Goal: Transaction & Acquisition: Purchase product/service

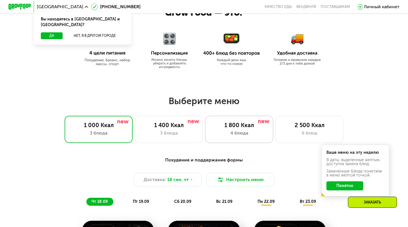
click at [244, 126] on div "1 800 Ккал" at bounding box center [239, 125] width 56 height 7
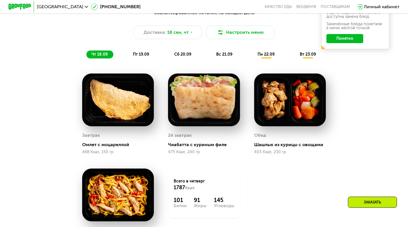
scroll to position [405, 0]
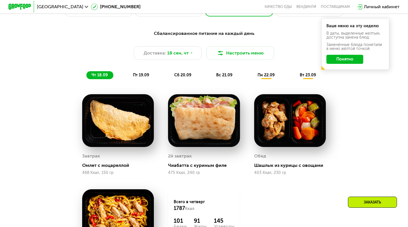
click at [147, 74] on span "пт 19.09" at bounding box center [141, 75] width 16 height 5
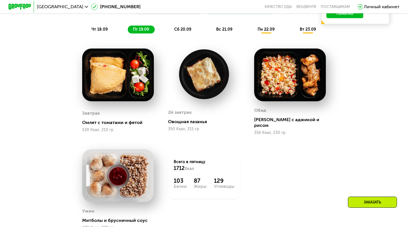
scroll to position [440, 0]
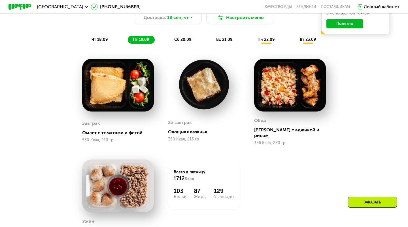
click at [180, 38] on span "сб 20.09" at bounding box center [182, 39] width 17 height 5
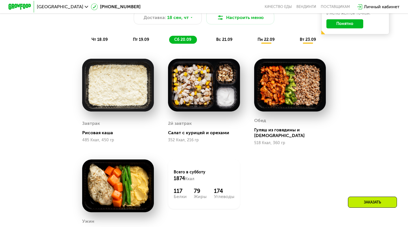
click at [221, 40] on span "вс 21.09" at bounding box center [224, 39] width 16 height 5
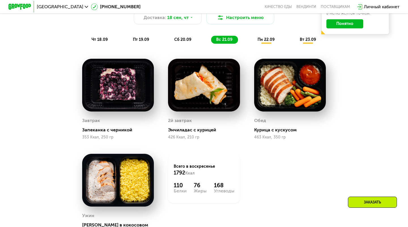
click at [270, 41] on span "пн 22.09" at bounding box center [266, 39] width 17 height 5
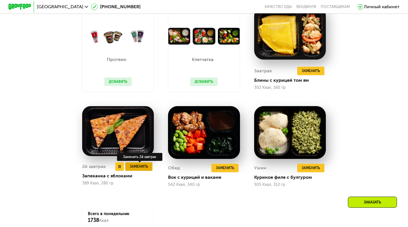
scroll to position [494, 0]
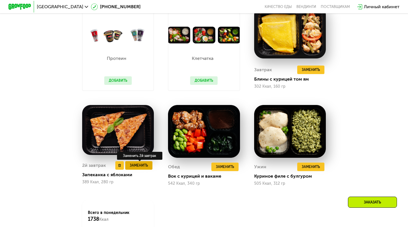
click at [144, 166] on span "Заменить" at bounding box center [139, 166] width 18 height 6
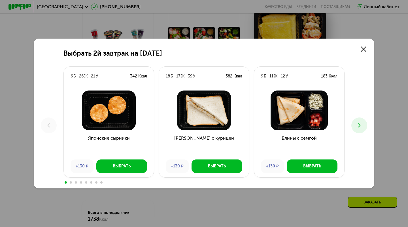
click at [365, 129] on button at bounding box center [360, 125] width 16 height 16
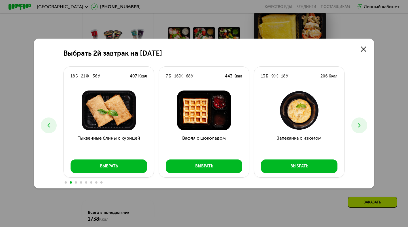
click at [365, 129] on button at bounding box center [360, 125] width 16 height 16
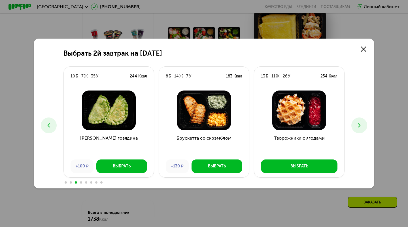
click at [365, 129] on button at bounding box center [360, 125] width 16 height 16
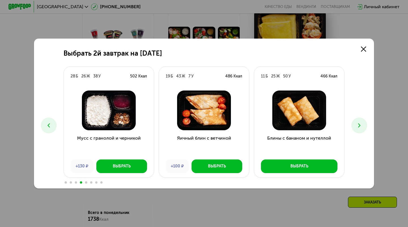
click at [42, 124] on button at bounding box center [49, 125] width 16 height 16
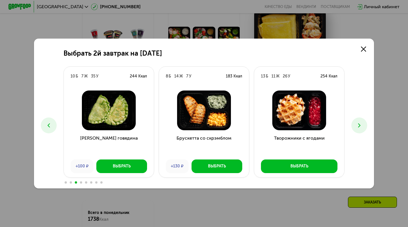
click at [364, 121] on button at bounding box center [360, 125] width 16 height 16
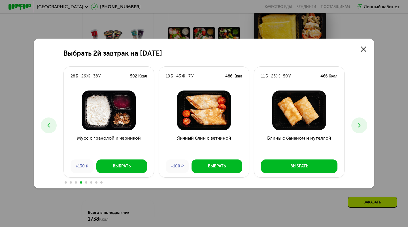
click at [364, 121] on button at bounding box center [360, 125] width 16 height 16
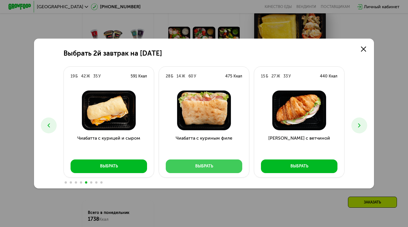
click at [218, 170] on button "Выбрать" at bounding box center [204, 166] width 77 height 14
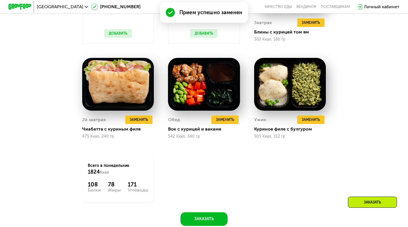
scroll to position [552, 0]
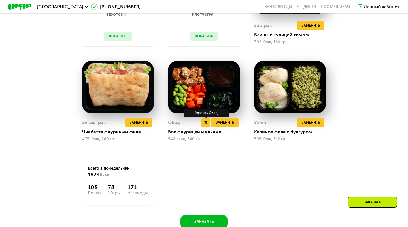
click at [189, 110] on div "Удалить Обед" at bounding box center [206, 113] width 45 height 8
click at [221, 92] on img at bounding box center [204, 87] width 72 height 53
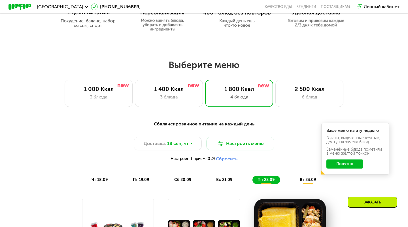
scroll to position [315, 0]
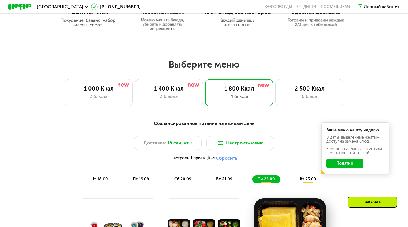
click at [338, 165] on button "Понятно" at bounding box center [345, 163] width 37 height 9
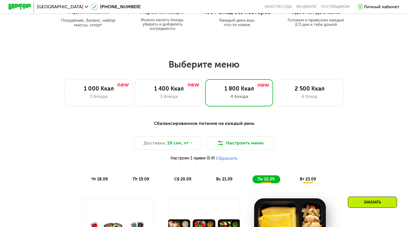
scroll to position [314, 0]
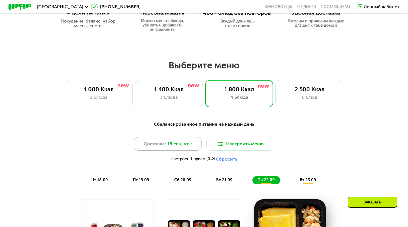
click at [188, 144] on div "Доставка: [DATE]" at bounding box center [168, 144] width 68 height 14
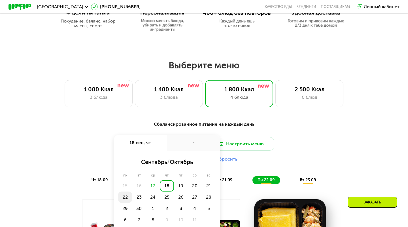
click at [126, 194] on div "22" at bounding box center [125, 196] width 14 height 11
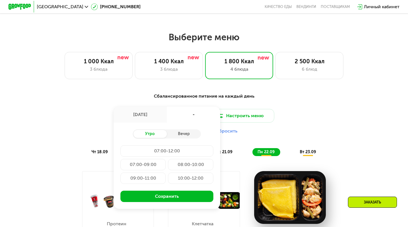
scroll to position [343, 0]
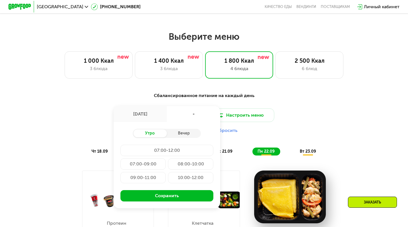
click at [151, 115] on div "[DATE]" at bounding box center [140, 114] width 53 height 16
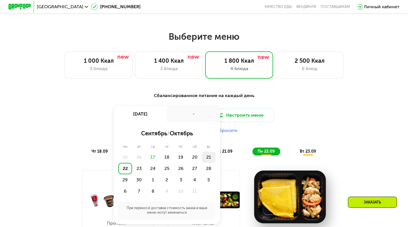
click at [208, 159] on div "21" at bounding box center [209, 156] width 14 height 11
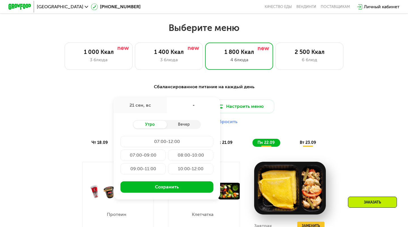
scroll to position [354, 0]
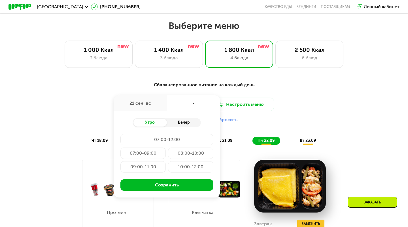
click at [179, 124] on div "Вечер" at bounding box center [184, 123] width 34 height 8
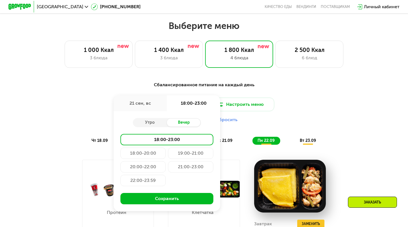
click at [189, 168] on div "21:00-23:00" at bounding box center [190, 166] width 45 height 11
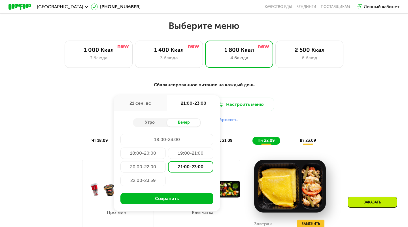
click at [150, 168] on div "20:00-22:00" at bounding box center [143, 166] width 45 height 11
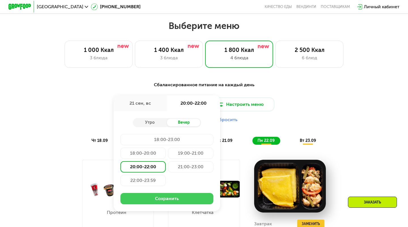
click at [161, 195] on button "Сохранить" at bounding box center [167, 198] width 93 height 11
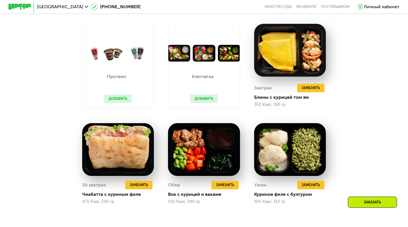
scroll to position [490, 0]
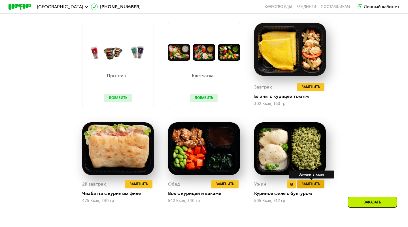
click at [306, 184] on span "Заменить" at bounding box center [311, 184] width 18 height 6
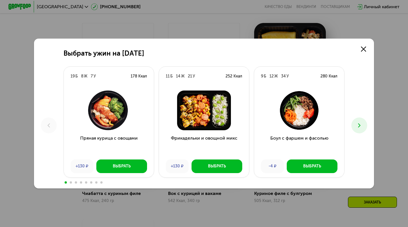
click at [364, 121] on button at bounding box center [360, 125] width 16 height 16
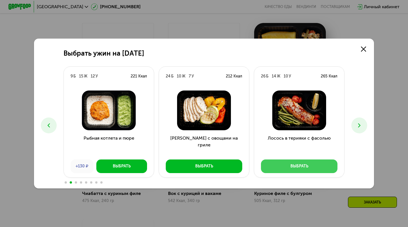
click at [315, 166] on button "Выбрать" at bounding box center [299, 166] width 77 height 14
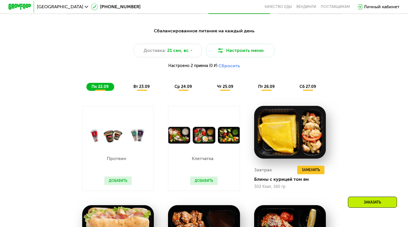
scroll to position [381, 0]
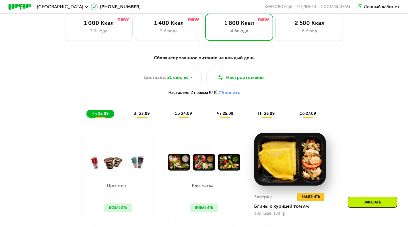
click at [142, 115] on span "вт 23.09" at bounding box center [142, 113] width 16 height 5
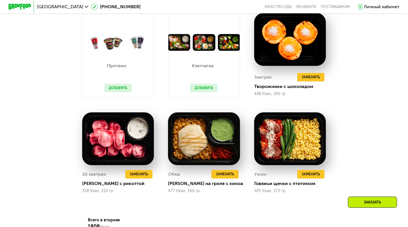
scroll to position [501, 0]
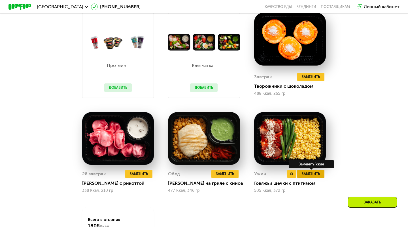
click at [307, 173] on span "Заменить" at bounding box center [311, 174] width 18 height 6
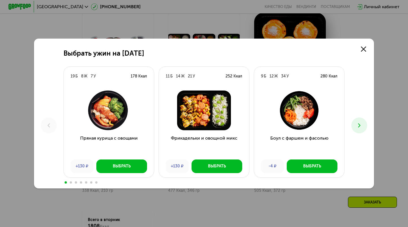
click at [360, 124] on icon at bounding box center [359, 125] width 7 height 7
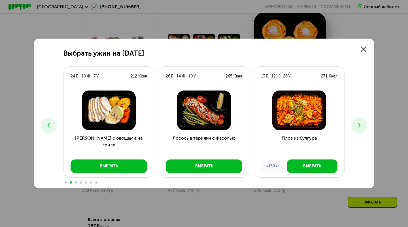
click at [45, 128] on icon at bounding box center [48, 125] width 7 height 7
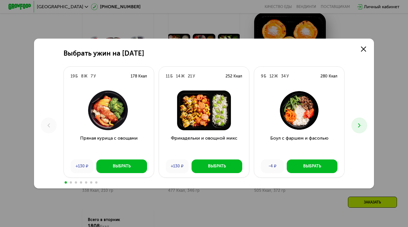
click at [367, 127] on button at bounding box center [360, 125] width 16 height 16
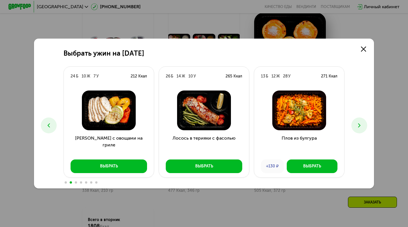
click at [367, 127] on button at bounding box center [360, 125] width 16 height 16
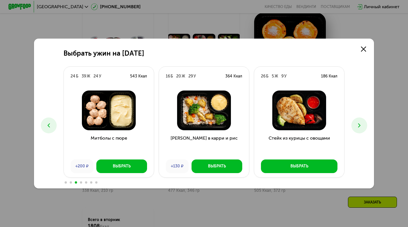
click at [366, 127] on button at bounding box center [360, 125] width 16 height 16
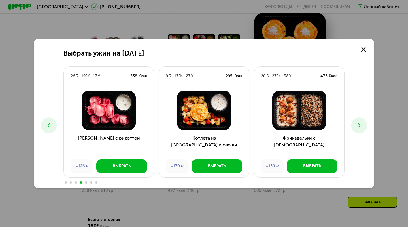
click at [372, 123] on div "Выбрать ужин на [DATE] Б 8 Ж 7 У 178 Ккал Пряная курица с овощами +130 ₽ Выбрат…" at bounding box center [204, 114] width 340 height 150
click at [361, 123] on icon at bounding box center [359, 125] width 7 height 7
